Goal: Task Accomplishment & Management: Manage account settings

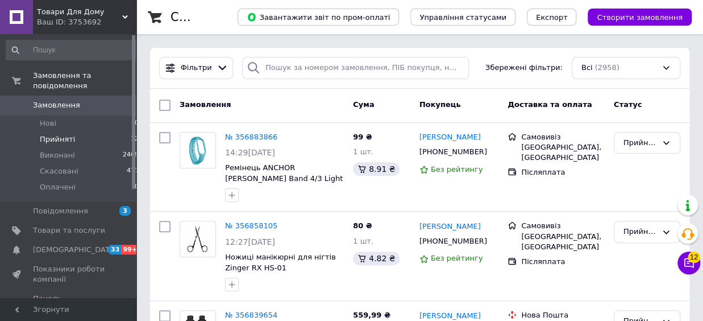
click at [53, 134] on span "Прийняті" at bounding box center [57, 139] width 35 height 10
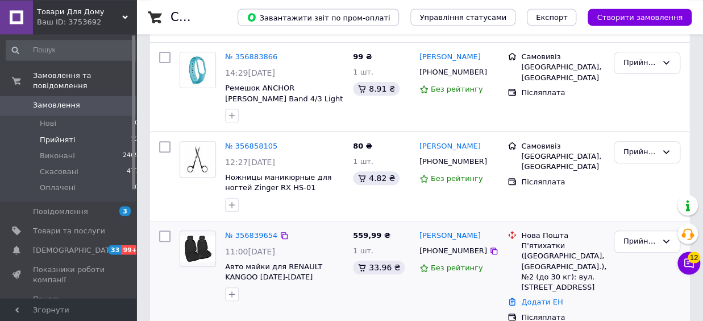
scroll to position [125, 0]
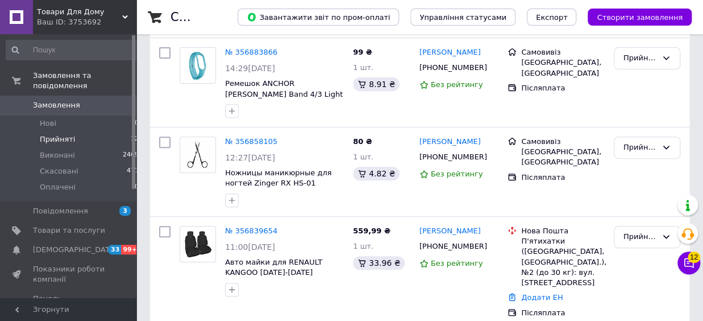
drag, startPoint x: 56, startPoint y: 95, endPoint x: 283, endPoint y: 250, distance: 275.2
click at [56, 100] on span "Замовлення" at bounding box center [56, 105] width 47 height 10
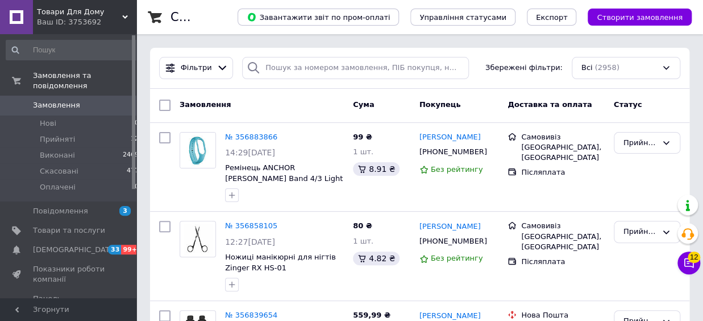
click at [43, 100] on span "Замовлення" at bounding box center [56, 105] width 47 height 10
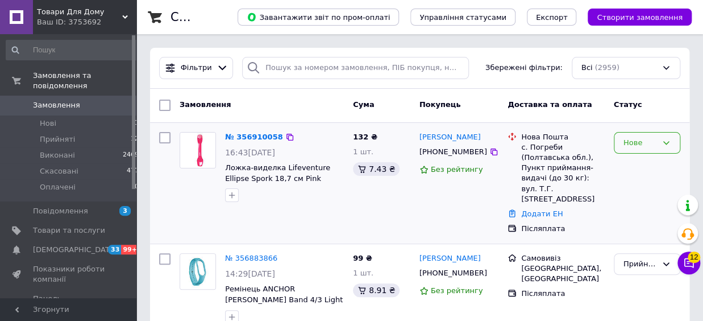
drag, startPoint x: 634, startPoint y: 142, endPoint x: 641, endPoint y: 149, distance: 10.5
click at [635, 143] on div "Нове" at bounding box center [640, 143] width 34 height 12
click at [641, 168] on li "Прийнято" at bounding box center [646, 166] width 65 height 21
click at [48, 100] on span "Замовлення" at bounding box center [56, 105] width 47 height 10
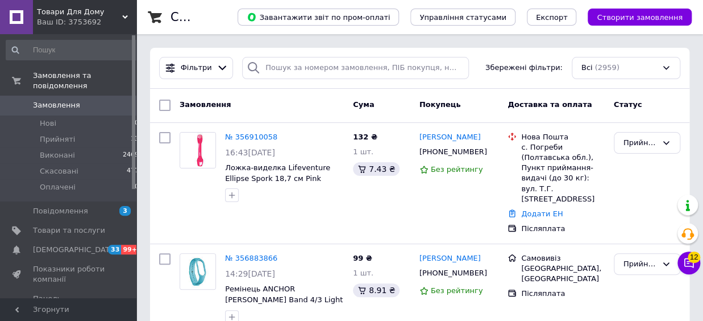
click at [48, 100] on span "Замовлення" at bounding box center [56, 105] width 47 height 10
